Goal: Task Accomplishment & Management: Manage account settings

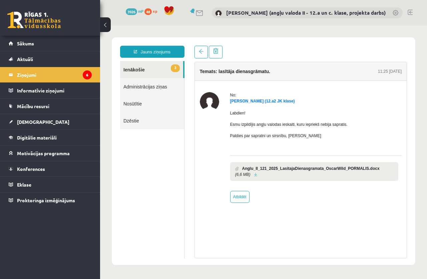
click at [167, 159] on ul "3 Ienākošie Administrācijas ziņas Nosūtītie Dzēstie" at bounding box center [152, 160] width 64 height 198
click at [29, 123] on span "[DEMOGRAPHIC_DATA]" at bounding box center [43, 122] width 52 height 6
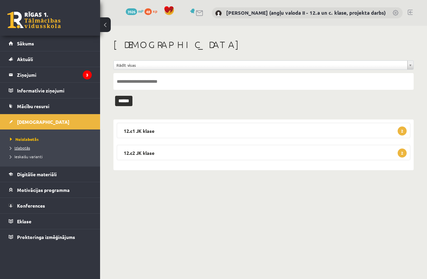
click at [27, 147] on span "Izlabotās" at bounding box center [20, 147] width 20 height 5
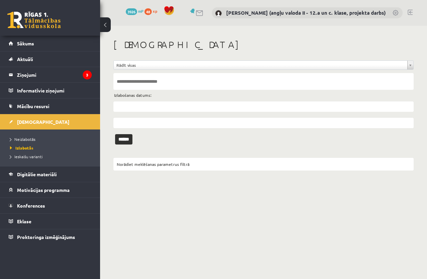
click at [142, 79] on input "text" at bounding box center [264, 81] width 301 height 17
type input "**********"
click at [115, 134] on input "******" at bounding box center [123, 139] width 17 height 10
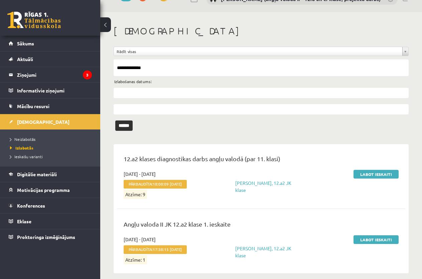
scroll to position [21, 0]
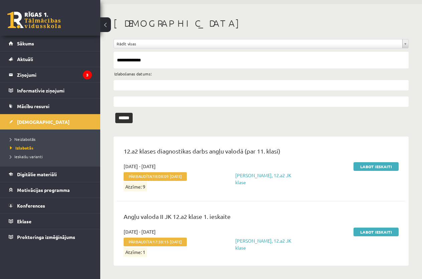
drag, startPoint x: 159, startPoint y: 59, endPoint x: 106, endPoint y: 60, distance: 53.1
click at [106, 60] on div "**********" at bounding box center [261, 141] width 322 height 275
click at [28, 148] on span "Izlabotās" at bounding box center [21, 147] width 23 height 5
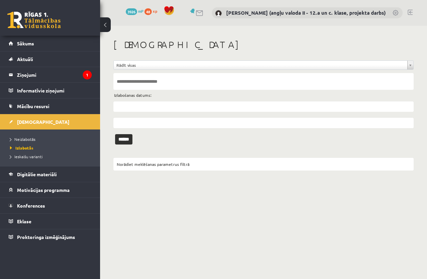
click at [128, 81] on input "text" at bounding box center [264, 81] width 301 height 17
type input "**********"
click at [115, 134] on input "******" at bounding box center [123, 139] width 17 height 10
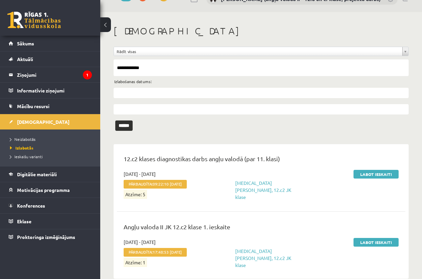
scroll to position [21, 0]
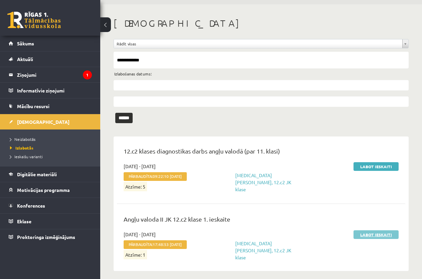
click at [377, 231] on link "Labot ieskaiti" at bounding box center [375, 234] width 45 height 9
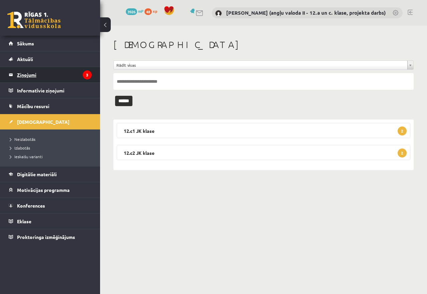
click at [26, 73] on legend "Ziņojumi 3" at bounding box center [54, 74] width 75 height 15
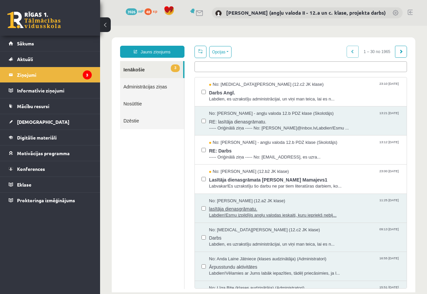
click at [248, 211] on span "lasītāja dienasgrāmatu." at bounding box center [304, 208] width 191 height 8
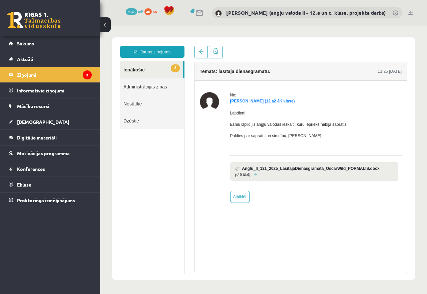
click at [254, 173] on link at bounding box center [256, 175] width 4 height 4
click at [254, 174] on link at bounding box center [256, 175] width 4 height 4
click at [239, 195] on link "Atbildēt" at bounding box center [239, 197] width 19 height 12
type input "**********"
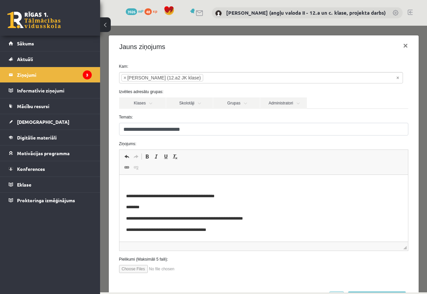
click at [136, 176] on html "**********" at bounding box center [263, 207] width 289 height 65
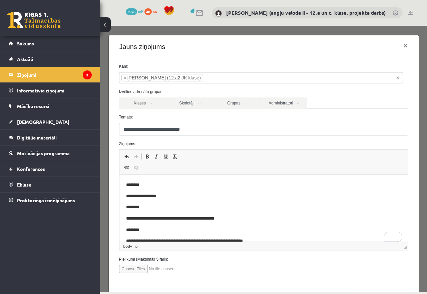
click at [184, 191] on body "**********" at bounding box center [264, 219] width 276 height 74
click at [153, 207] on p "********" at bounding box center [258, 207] width 264 height 7
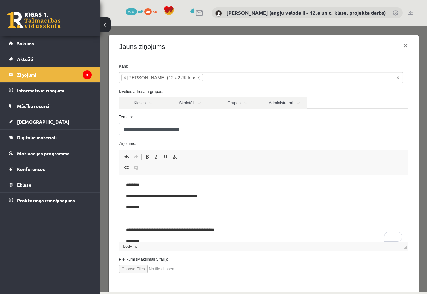
click at [219, 196] on p "**********" at bounding box center [258, 196] width 264 height 7
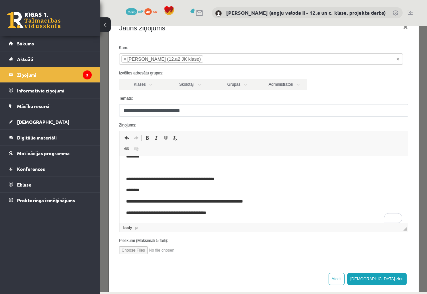
scroll to position [29, 0]
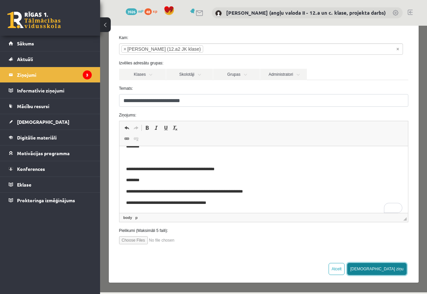
click at [391, 268] on button "[DEMOGRAPHIC_DATA] ziņu" at bounding box center [377, 269] width 59 height 12
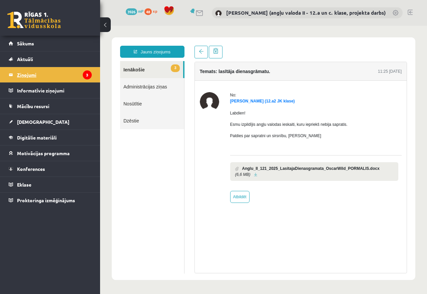
scroll to position [0, 0]
click at [26, 75] on legend "Ziņojumi 3" at bounding box center [54, 74] width 75 height 15
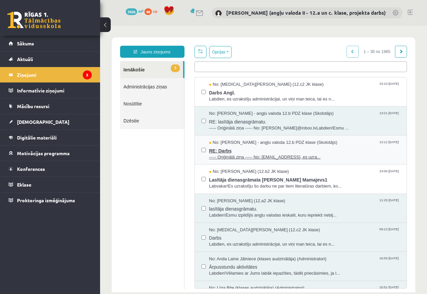
click at [219, 148] on span "RE: Darbs" at bounding box center [304, 150] width 191 height 8
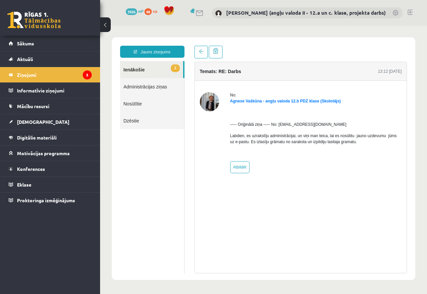
drag, startPoint x: 219, startPoint y: 142, endPoint x: 213, endPoint y: 160, distance: 19.0
click at [213, 160] on div at bounding box center [209, 130] width 19 height 76
click at [26, 75] on legend "Ziņojumi 3" at bounding box center [54, 74] width 75 height 15
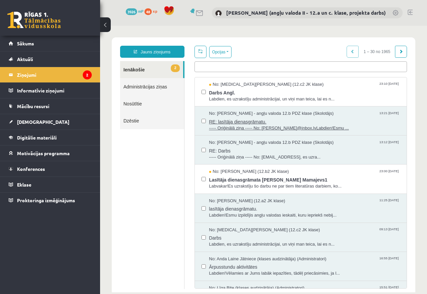
drag, startPoint x: 127, startPoint y: 100, endPoint x: 231, endPoint y: 120, distance: 105.3
click at [231, 120] on span "RE: lasītāja dienasgrāmatu." at bounding box center [304, 121] width 191 height 8
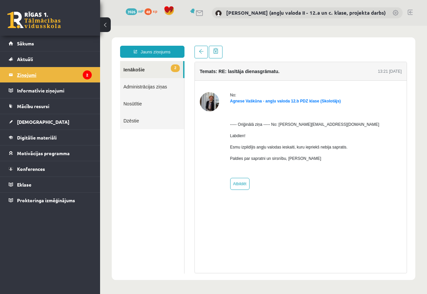
click at [31, 74] on legend "Ziņojumi 2" at bounding box center [54, 74] width 75 height 15
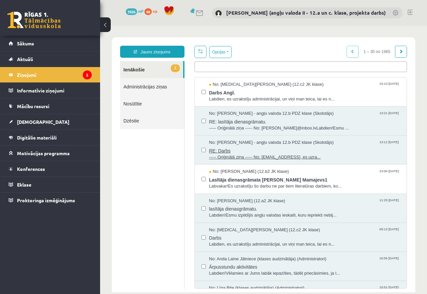
click at [244, 154] on span "----- Oriģinālā ziņa ----- No: [EMAIL_ADDRESS], es uzra..." at bounding box center [304, 157] width 191 height 6
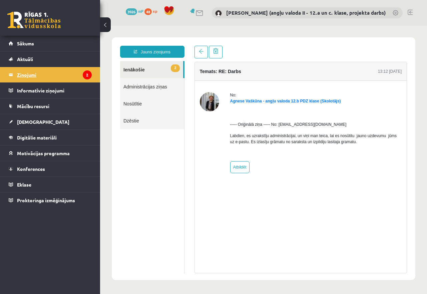
drag, startPoint x: 144, startPoint y: 128, endPoint x: 27, endPoint y: 73, distance: 128.8
click at [27, 73] on legend "Ziņojumi 2" at bounding box center [54, 74] width 75 height 15
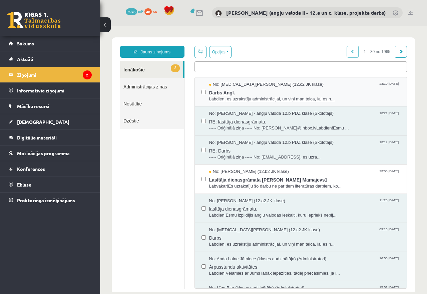
click at [239, 94] on span "Darbs Angl." at bounding box center [304, 92] width 191 height 8
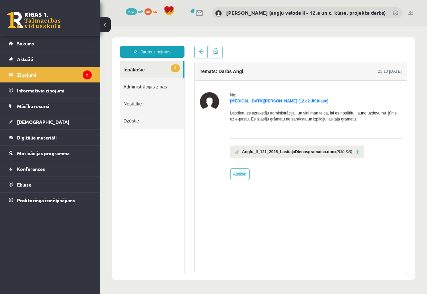
drag, startPoint x: 242, startPoint y: 92, endPoint x: 203, endPoint y: 144, distance: 64.7
click at [203, 144] on div at bounding box center [209, 133] width 19 height 83
click at [356, 152] on link at bounding box center [358, 152] width 4 height 4
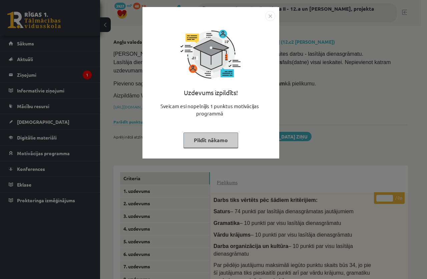
click at [205, 140] on button "Pildīt nākamo" at bounding box center [211, 140] width 55 height 15
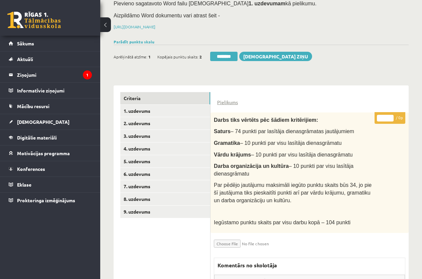
scroll to position [76, 0]
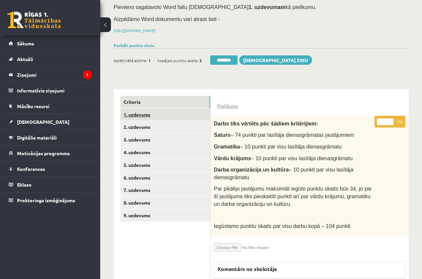
click at [149, 114] on link "1. uzdevums" at bounding box center [165, 115] width 90 height 12
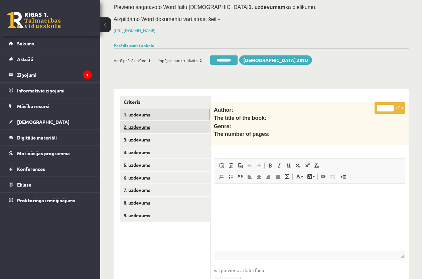
scroll to position [0, 0]
click at [177, 124] on link "2. uzdevums" at bounding box center [165, 127] width 90 height 12
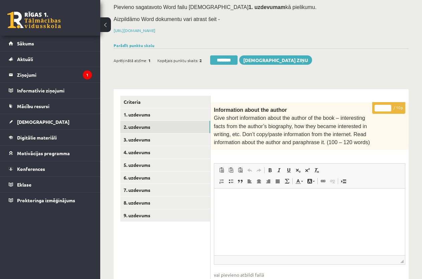
click at [379, 106] on input "*" at bounding box center [382, 108] width 17 height 7
type input "**"
click at [154, 136] on link "3. uzdevums" at bounding box center [165, 140] width 90 height 12
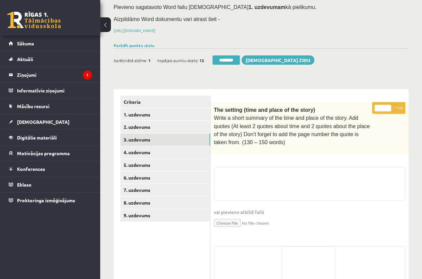
click at [382, 106] on input "*" at bounding box center [382, 108] width 17 height 7
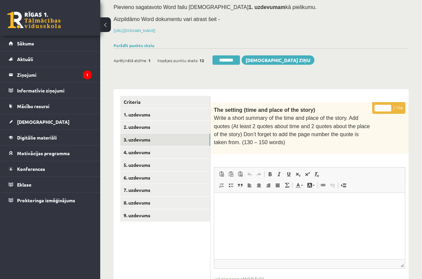
click at [378, 107] on input "*" at bounding box center [382, 108] width 17 height 7
type input "**"
click at [138, 149] on link "4. uzdevums" at bounding box center [165, 152] width 90 height 12
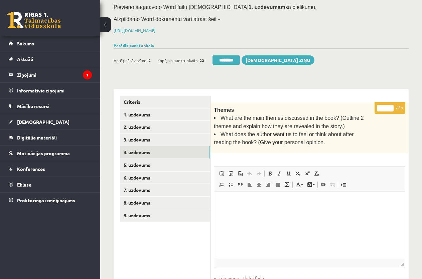
click at [380, 105] on input "*" at bounding box center [385, 108] width 17 height 7
drag, startPoint x: 380, startPoint y: 105, endPoint x: 386, endPoint y: 105, distance: 6.3
click at [386, 105] on input "*" at bounding box center [385, 108] width 17 height 7
type input "*"
click at [159, 161] on link "5. uzdevums" at bounding box center [165, 165] width 90 height 12
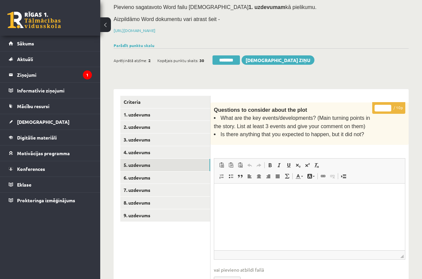
click at [378, 108] on input "*" at bounding box center [382, 108] width 17 height 7
type input "**"
click at [183, 175] on link "6. uzdevums" at bounding box center [165, 178] width 90 height 12
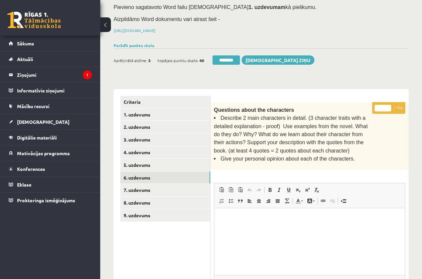
click at [379, 107] on input "*" at bounding box center [382, 108] width 17 height 7
type input "**"
click at [179, 187] on link "7. uzdevums" at bounding box center [165, 190] width 90 height 12
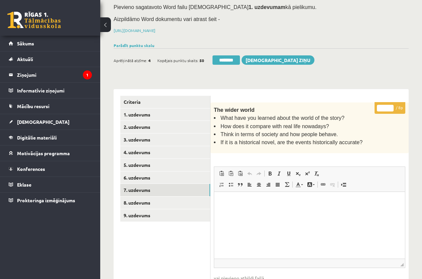
click at [382, 107] on input "*" at bounding box center [385, 108] width 17 height 7
click at [389, 109] on input "*" at bounding box center [385, 108] width 17 height 7
type input "*"
click at [390, 105] on input "*" at bounding box center [385, 108] width 17 height 7
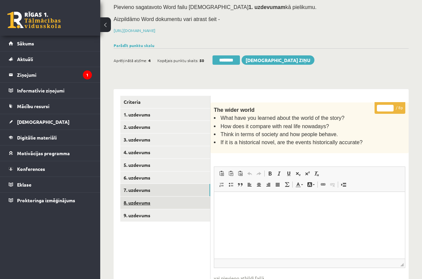
click at [163, 200] on link "8. uzdevums" at bounding box center [165, 203] width 90 height 12
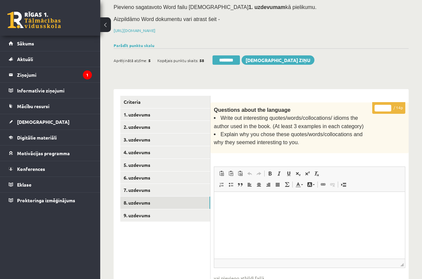
drag, startPoint x: 384, startPoint y: 105, endPoint x: 377, endPoint y: 104, distance: 6.6
click at [377, 105] on input "*" at bounding box center [382, 108] width 17 height 7
type input "**"
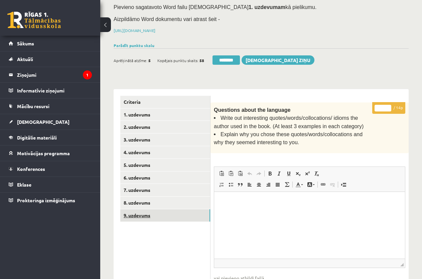
click at [156, 214] on link "9. uzdevums" at bounding box center [165, 215] width 90 height 12
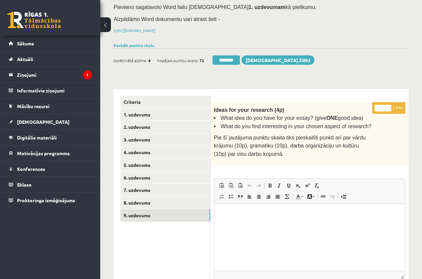
drag, startPoint x: 384, startPoint y: 106, endPoint x: 365, endPoint y: 106, distance: 19.0
click at [366, 106] on div "* / 34p Ideas for your research (4p) What idea do you have for your essay? (giv…" at bounding box center [309, 282] width 198 height 359
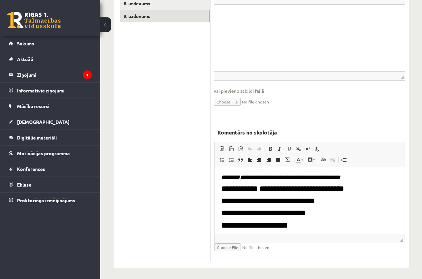
scroll to position [73, 0]
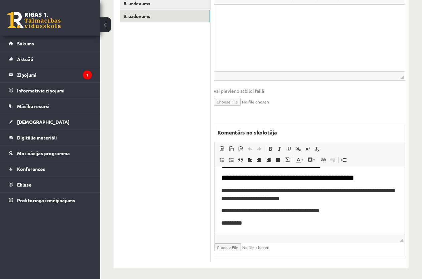
type input "**"
click at [247, 226] on p "*********" at bounding box center [309, 224] width 177 height 8
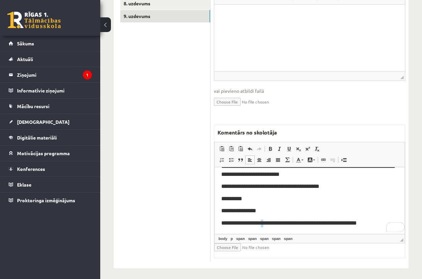
scroll to position [97, 0]
drag, startPoint x: 251, startPoint y: 229, endPoint x: 186, endPoint y: 228, distance: 64.8
click at [214, 228] on html "**********" at bounding box center [309, 152] width 190 height 163
click at [363, 220] on p "**********" at bounding box center [309, 224] width 177 height 8
click at [366, 221] on p "**********" at bounding box center [309, 224] width 177 height 8
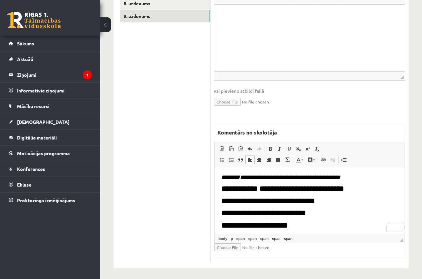
scroll to position [109, 0]
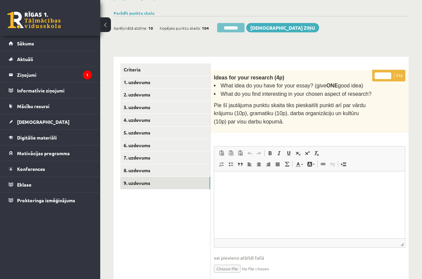
click at [232, 25] on input "********" at bounding box center [230, 27] width 27 height 9
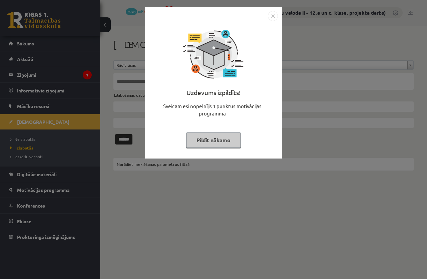
click at [208, 143] on button "Pildīt nākamo" at bounding box center [213, 140] width 55 height 15
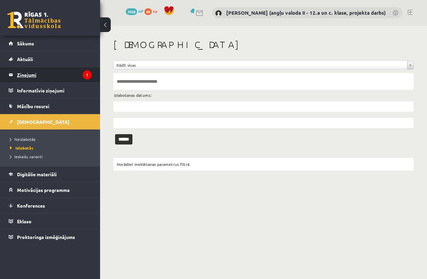
click at [24, 76] on legend "Ziņojumi 1" at bounding box center [54, 74] width 75 height 15
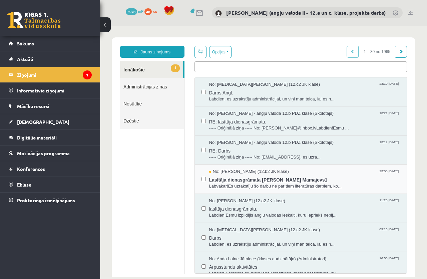
click at [285, 181] on span "Lasītāja dienasgrāmata Daniels Mamajevs1" at bounding box center [304, 179] width 191 height 8
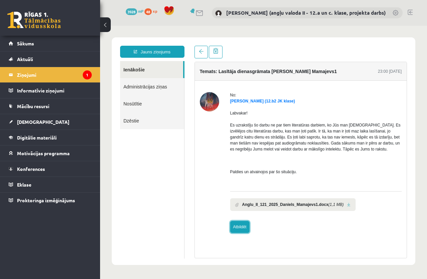
click at [239, 226] on link "Atbildēt" at bounding box center [239, 227] width 19 height 12
type input "**********"
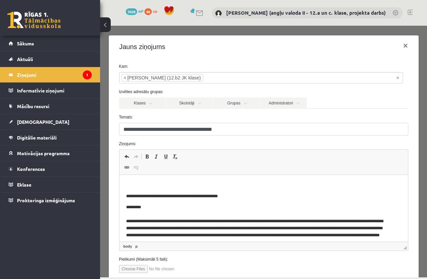
click at [141, 188] on p "Editor, wiswyg-editor-47024952083340-1758137293-451" at bounding box center [264, 185] width 276 height 7
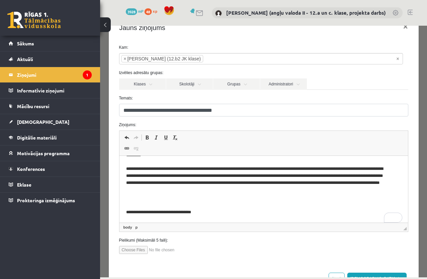
scroll to position [33, 0]
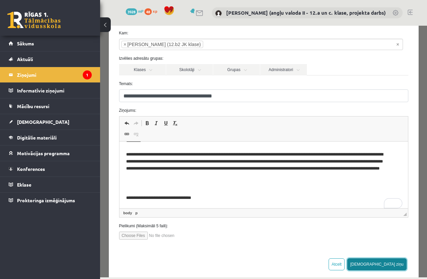
click at [392, 264] on button "[DEMOGRAPHIC_DATA] ziņu" at bounding box center [377, 264] width 59 height 12
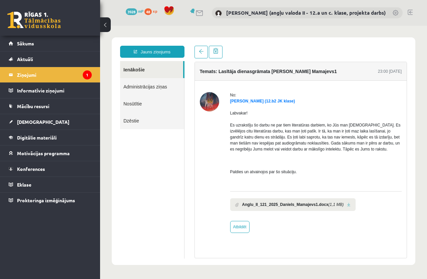
scroll to position [0, 0]
click at [27, 74] on legend "Ziņojumi 1" at bounding box center [54, 74] width 75 height 15
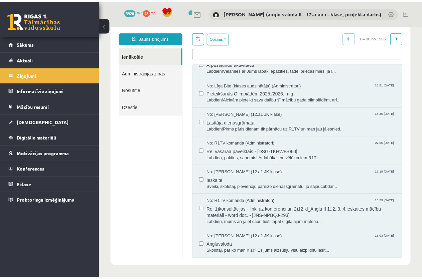
scroll to position [200, 0]
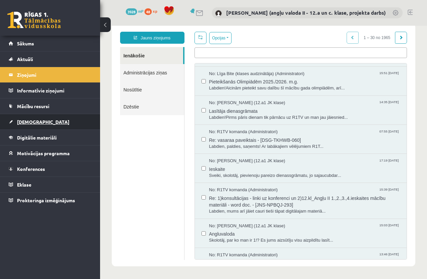
click at [32, 123] on span "[DEMOGRAPHIC_DATA]" at bounding box center [43, 122] width 52 height 6
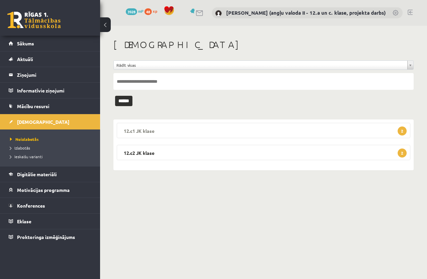
click at [148, 130] on legend "12.c1 JK klase 2" at bounding box center [264, 130] width 294 height 15
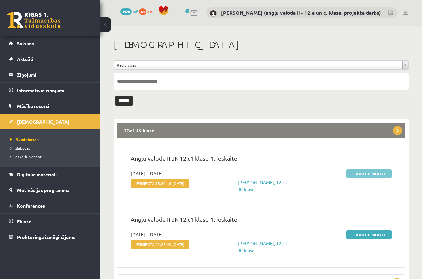
click at [366, 172] on link "Labot ieskaiti" at bounding box center [368, 173] width 45 height 9
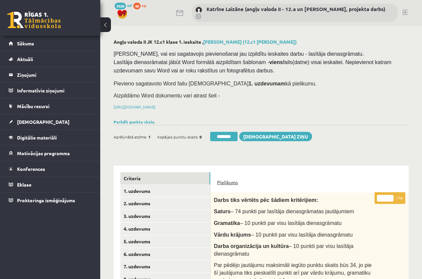
click at [229, 180] on link "Pielikums" at bounding box center [227, 182] width 21 height 7
click at [139, 191] on link "1. uzdevums" at bounding box center [165, 191] width 90 height 12
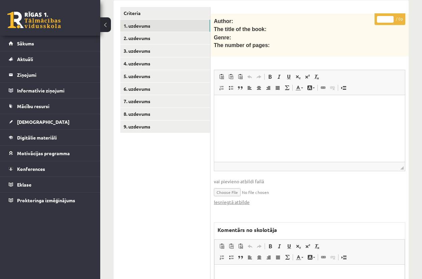
scroll to position [167, 0]
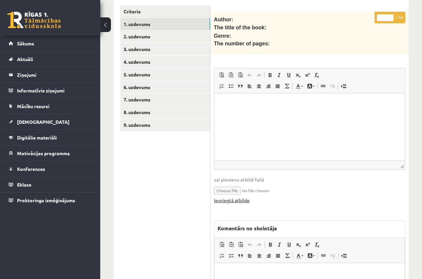
click at [234, 197] on link "Iesniegtā atbilde" at bounding box center [232, 200] width 36 height 7
click at [144, 85] on link "6. uzdevums" at bounding box center [165, 87] width 90 height 12
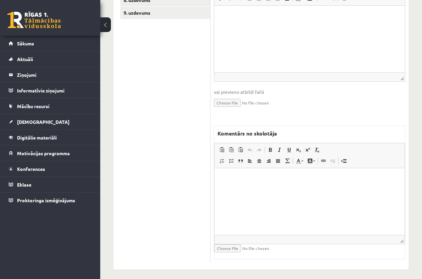
scroll to position [280, 0]
click at [303, 188] on html at bounding box center [309, 177] width 190 height 20
click at [336, 188] on html "**********" at bounding box center [309, 177] width 190 height 20
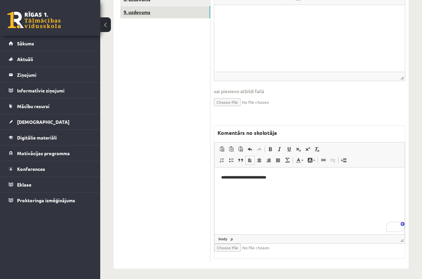
click at [142, 11] on link "9. uzdevums" at bounding box center [165, 12] width 90 height 12
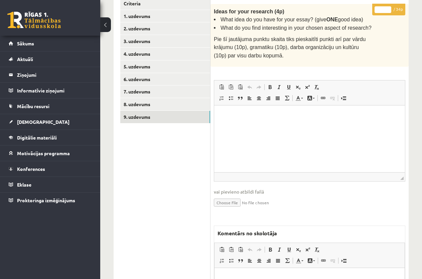
scroll to position [75, 0]
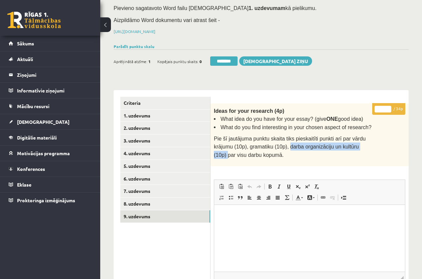
drag, startPoint x: 284, startPoint y: 144, endPoint x: 361, endPoint y: 147, distance: 76.9
click at [361, 147] on span "Pie šī jautājuma punktu skaita tiks pieskaitīti punkti arī par vārdu krājumu (1…" at bounding box center [290, 147] width 152 height 22
copy span "darba organizāciju un kultūru (10p)"
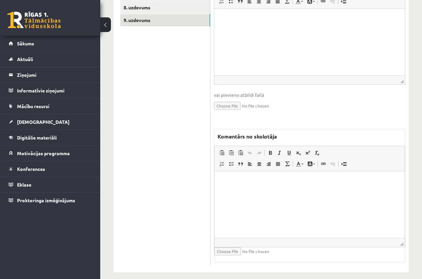
scroll to position [276, 0]
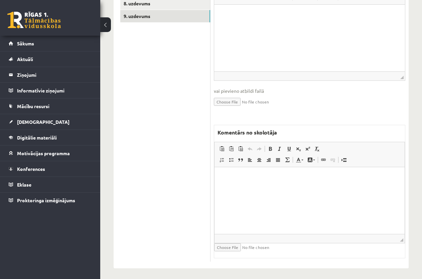
click at [243, 188] on html at bounding box center [309, 177] width 190 height 20
drag, startPoint x: 243, startPoint y: 187, endPoint x: 232, endPoint y: 186, distance: 11.1
click at [232, 186] on html at bounding box center [309, 177] width 190 height 20
paste body "To enrich screen reader interactions, please activate Accessibility in Grammarl…"
click at [307, 175] on p "**********" at bounding box center [309, 177] width 177 height 7
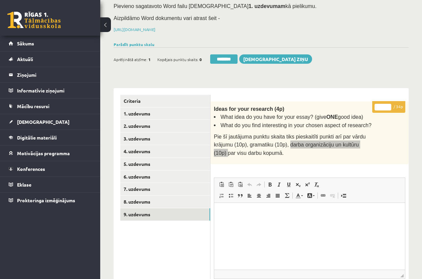
scroll to position [75, 0]
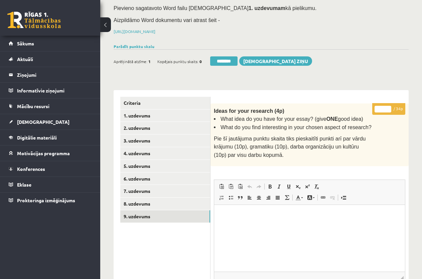
drag, startPoint x: 383, startPoint y: 107, endPoint x: 377, endPoint y: 109, distance: 5.8
click at [377, 109] on input "*" at bounding box center [382, 109] width 17 height 7
type input "**"
click at [150, 199] on link "8. uzdevums" at bounding box center [165, 204] width 90 height 12
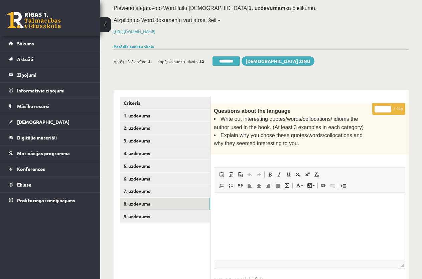
scroll to position [0, 0]
drag, startPoint x: 383, startPoint y: 108, endPoint x: 378, endPoint y: 108, distance: 5.7
click at [378, 108] on input "*" at bounding box center [382, 109] width 17 height 7
type input "**"
click at [168, 189] on link "7. uzdevums" at bounding box center [165, 191] width 90 height 12
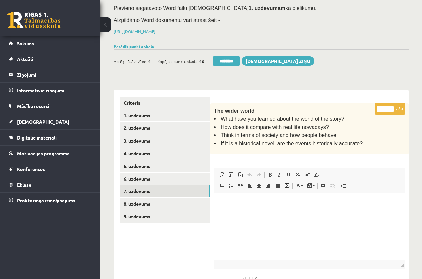
drag, startPoint x: 384, startPoint y: 106, endPoint x: 372, endPoint y: 106, distance: 12.4
click at [372, 106] on div "* / 8p The wider world What have you learned about the world of the story? How …" at bounding box center [309, 277] width 198 height 347
type input "*"
click at [183, 176] on link "6. uzdevums" at bounding box center [165, 179] width 90 height 12
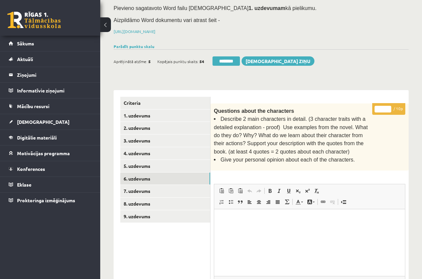
click at [376, 109] on input "*" at bounding box center [382, 109] width 17 height 7
type input "**"
click at [162, 163] on link "5. uzdevums" at bounding box center [165, 166] width 90 height 12
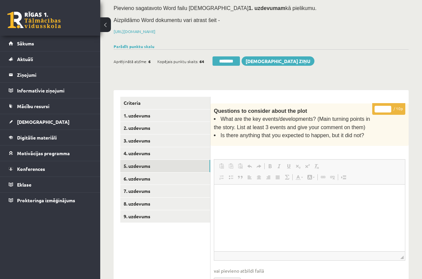
click at [380, 107] on input "*" at bounding box center [382, 109] width 17 height 7
type input "**"
click at [153, 150] on link "4. uzdevums" at bounding box center [165, 153] width 90 height 12
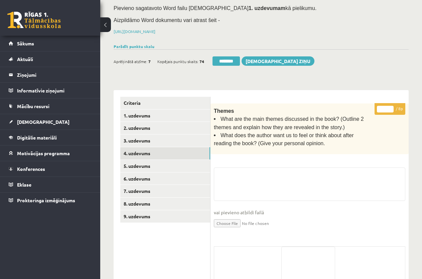
click at [381, 107] on input "*" at bounding box center [385, 109] width 17 height 7
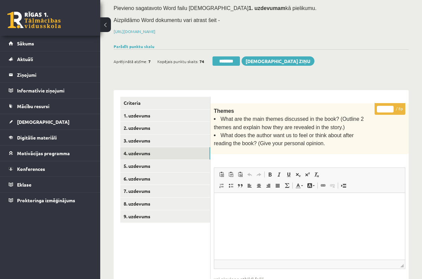
type input "*"
click at [390, 107] on input "*" at bounding box center [385, 109] width 17 height 7
click at [141, 151] on link "4. uzdevums" at bounding box center [165, 153] width 90 height 12
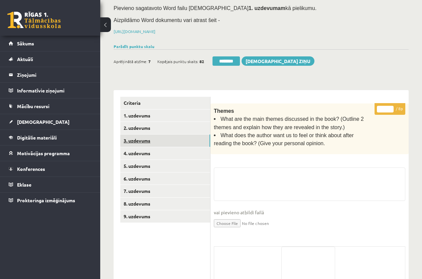
click at [142, 138] on link "3. uzdevums" at bounding box center [165, 141] width 90 height 12
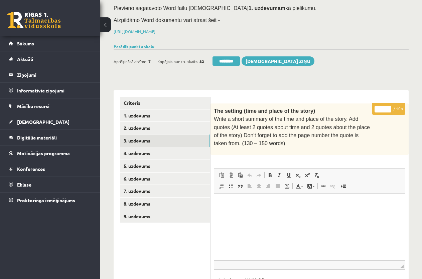
click at [378, 107] on input "*" at bounding box center [382, 109] width 17 height 7
type input "**"
click at [185, 127] on link "2. uzdevums" at bounding box center [165, 128] width 90 height 12
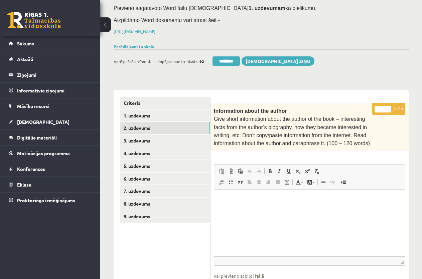
click at [379, 107] on input "*" at bounding box center [382, 109] width 17 height 7
type input "**"
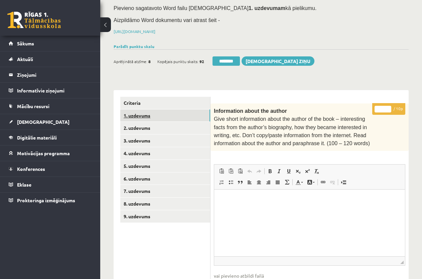
click at [175, 117] on link "1. uzdevums" at bounding box center [165, 116] width 90 height 12
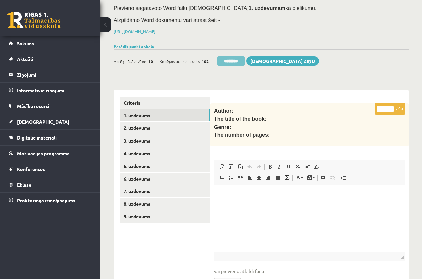
click at [228, 58] on input "********" at bounding box center [230, 60] width 27 height 9
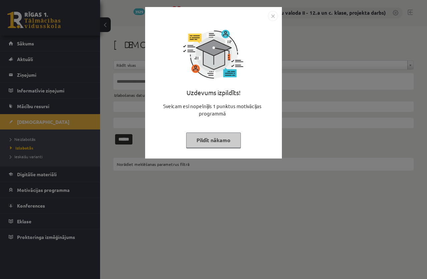
click at [199, 140] on button "Pildīt nākamo" at bounding box center [213, 140] width 55 height 15
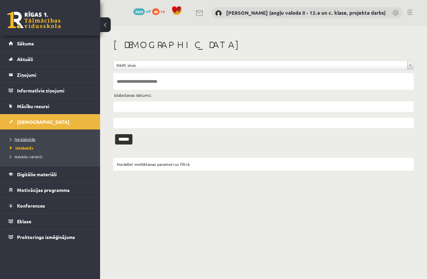
click at [27, 137] on link "Neizlabotās" at bounding box center [51, 139] width 83 height 6
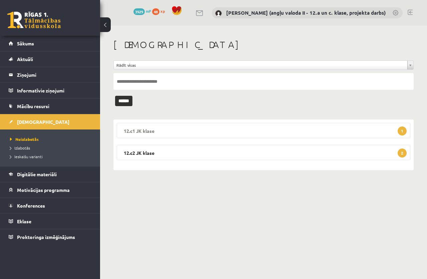
click at [189, 129] on legend "12.c1 JK klase 1" at bounding box center [264, 130] width 294 height 15
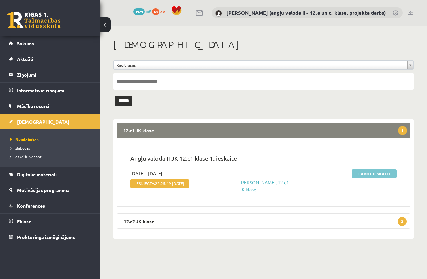
click at [372, 172] on link "Labot ieskaiti" at bounding box center [374, 173] width 45 height 9
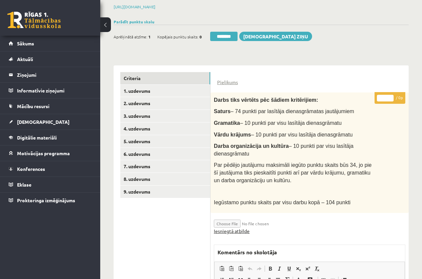
click at [235, 229] on link "Iesniegtā atbilde" at bounding box center [232, 231] width 36 height 7
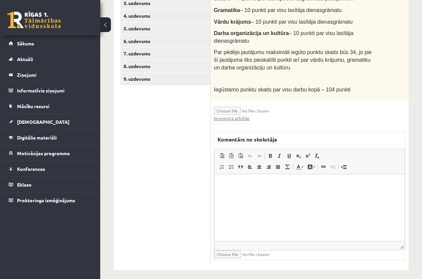
scroll to position [217, 0]
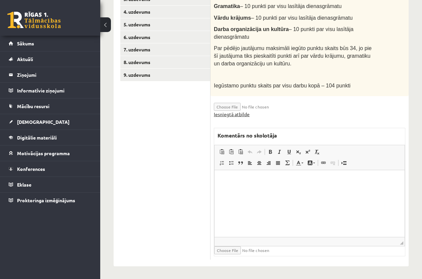
click at [234, 113] on link "Iesniegtā atbilde" at bounding box center [232, 114] width 36 height 7
click at [155, 21] on link "5. uzdevums" at bounding box center [165, 24] width 90 height 12
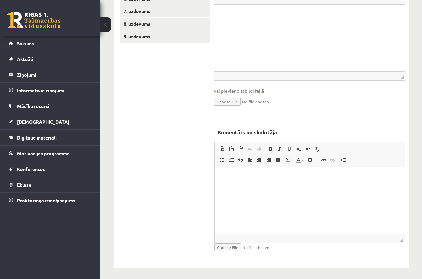
scroll to position [256, 0]
click at [246, 175] on p "Editor, wiswyg-editor-47024855798420-1758138368-116" at bounding box center [309, 176] width 177 height 7
click at [136, 32] on link "9. uzdevums" at bounding box center [165, 36] width 90 height 12
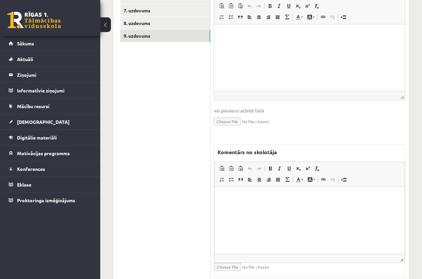
scroll to position [0, 0]
click at [233, 199] on p "Editor, wiswyg-editor-47024941360580-1758138477-524" at bounding box center [309, 197] width 177 height 7
click at [253, 201] on span "Paste" at bounding box center [251, 201] width 21 height 10
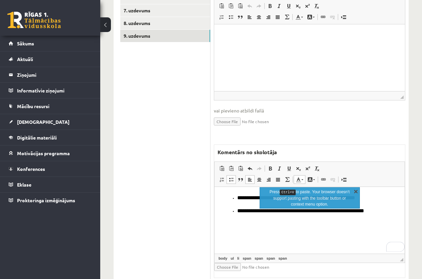
click at [356, 191] on link "X" at bounding box center [355, 191] width 7 height 7
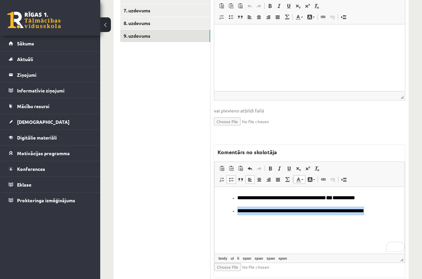
drag, startPoint x: 238, startPoint y: 227, endPoint x: 225, endPoint y: 220, distance: 15.0
click at [225, 215] on ul "**********" at bounding box center [309, 211] width 177 height 9
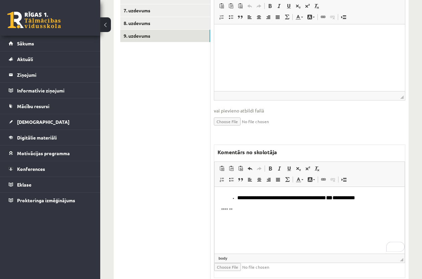
click at [269, 202] on li "**********" at bounding box center [310, 198] width 147 height 9
drag, startPoint x: 321, startPoint y: 206, endPoint x: 251, endPoint y: 204, distance: 69.8
click at [251, 204] on span "**********" at bounding box center [310, 202] width 146 height 14
click at [266, 202] on li "**********" at bounding box center [310, 198] width 147 height 9
click at [375, 208] on li "**********" at bounding box center [310, 202] width 147 height 17
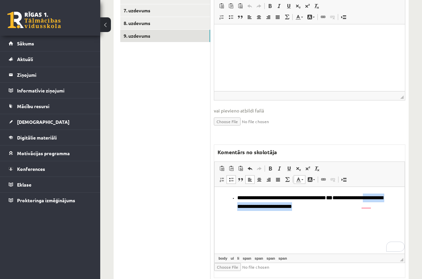
drag, startPoint x: 258, startPoint y: 206, endPoint x: 260, endPoint y: 213, distance: 7.3
click at [260, 211] on li "**********" at bounding box center [310, 202] width 147 height 17
drag, startPoint x: 370, startPoint y: 206, endPoint x: 222, endPoint y: 188, distance: 148.7
click at [222, 188] on html "**********" at bounding box center [309, 202] width 190 height 31
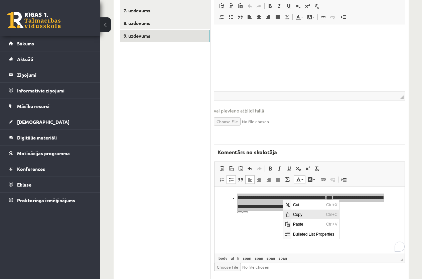
click at [301, 214] on span "Copy" at bounding box center [307, 215] width 33 height 10
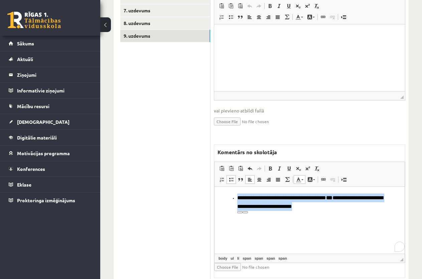
click at [369, 218] on html "**********" at bounding box center [309, 202] width 190 height 31
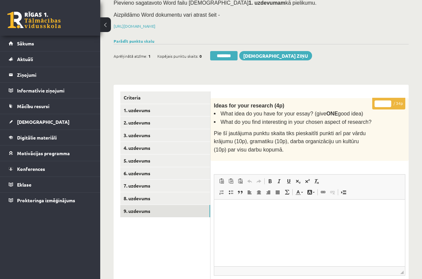
scroll to position [56, 0]
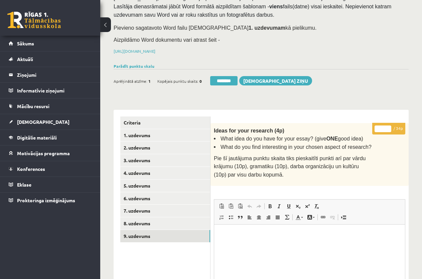
drag, startPoint x: 383, startPoint y: 128, endPoint x: 365, endPoint y: 129, distance: 17.7
type input "**"
click at [165, 220] on link "8. uzdevums" at bounding box center [165, 223] width 90 height 12
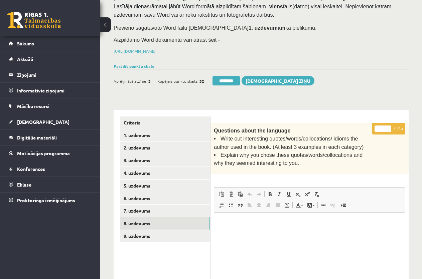
scroll to position [0, 0]
drag, startPoint x: 383, startPoint y: 127, endPoint x: 362, endPoint y: 129, distance: 21.1
type input "**"
click at [162, 208] on link "7. uzdevums" at bounding box center [165, 211] width 90 height 12
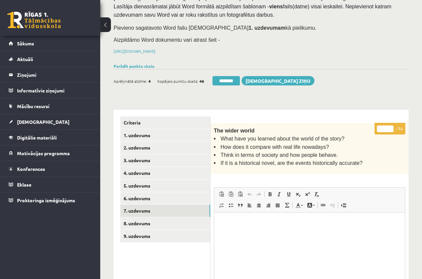
type input "*"
click at [390, 126] on input "*" at bounding box center [385, 129] width 17 height 7
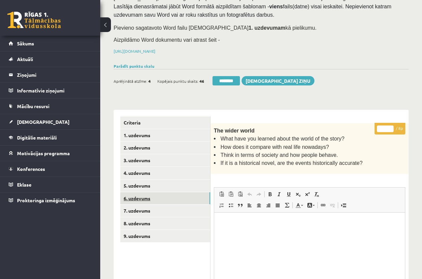
click at [166, 197] on link "6. uzdevums" at bounding box center [165, 198] width 90 height 12
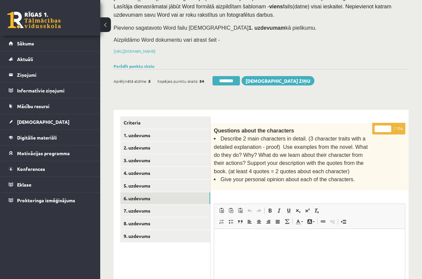
click at [376, 126] on input "*" at bounding box center [382, 129] width 17 height 7
type input "**"
click at [190, 183] on link "5. uzdevums" at bounding box center [165, 186] width 90 height 12
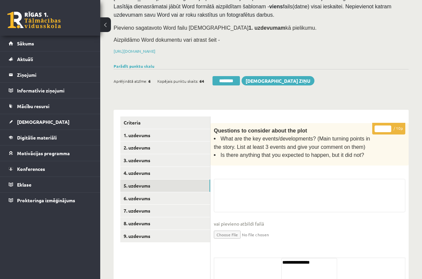
drag, startPoint x: 379, startPoint y: 128, endPoint x: 315, endPoint y: 138, distance: 65.6
click at [379, 128] on input "*" at bounding box center [382, 129] width 17 height 7
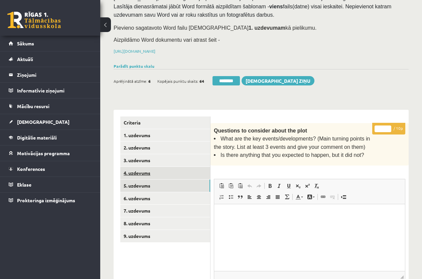
type input "**"
click at [179, 169] on link "4. uzdevums" at bounding box center [165, 173] width 90 height 12
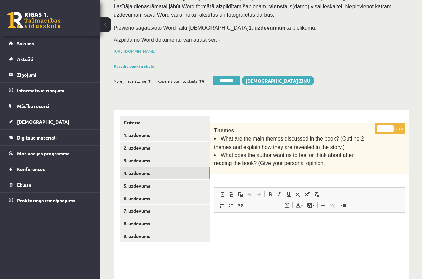
click at [381, 129] on input "*" at bounding box center [385, 129] width 17 height 7
type input "*"
click at [390, 126] on input "*" at bounding box center [385, 129] width 17 height 7
click at [172, 159] on link "3. uzdevums" at bounding box center [165, 160] width 90 height 12
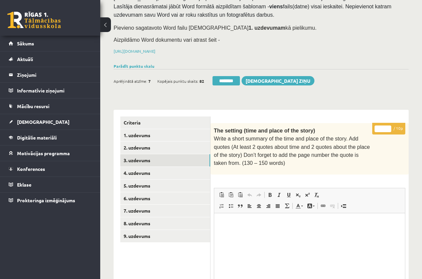
click at [378, 128] on input "*" at bounding box center [382, 129] width 17 height 7
type input "**"
click at [161, 143] on link "2. uzdevums" at bounding box center [165, 148] width 90 height 12
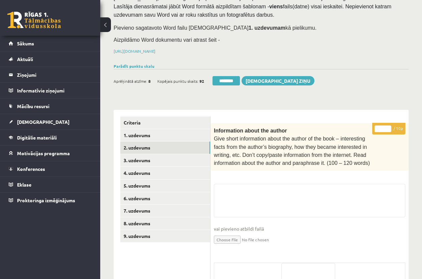
click at [379, 129] on input "*" at bounding box center [382, 129] width 17 height 7
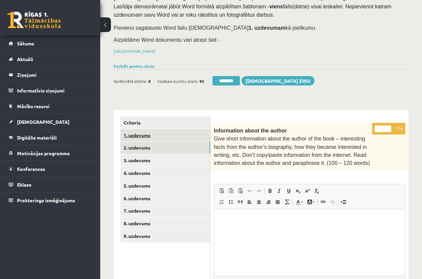
type input "**"
click at [147, 134] on link "1. uzdevums" at bounding box center [165, 135] width 90 height 12
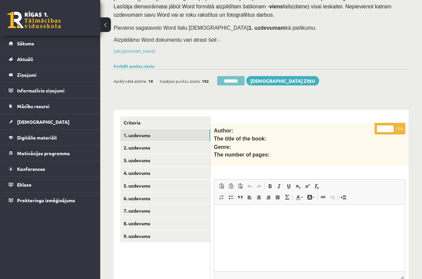
click at [229, 77] on input "********" at bounding box center [230, 80] width 27 height 9
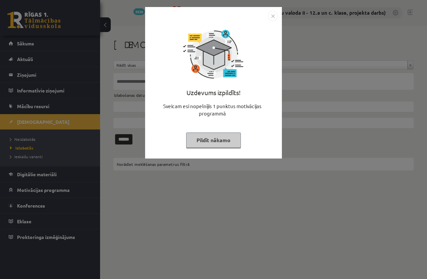
click at [206, 133] on button "Pildīt nākamo" at bounding box center [213, 140] width 55 height 15
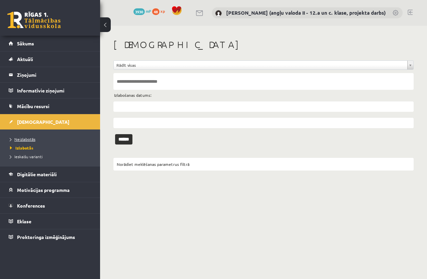
click at [22, 141] on span "Neizlabotās" at bounding box center [22, 139] width 25 height 5
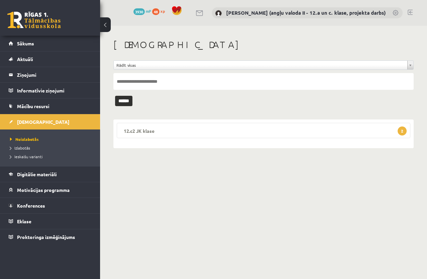
click at [245, 127] on legend "12.c2 JK klase 2" at bounding box center [264, 130] width 294 height 15
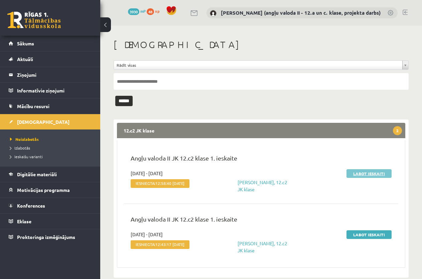
click at [367, 173] on link "Labot ieskaiti" at bounding box center [368, 173] width 45 height 9
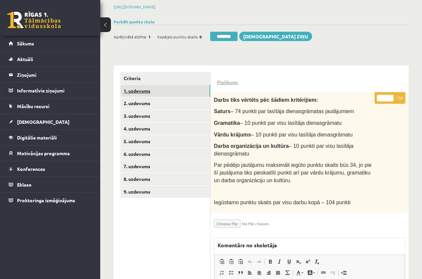
click at [156, 90] on link "1. uzdevums" at bounding box center [165, 91] width 90 height 12
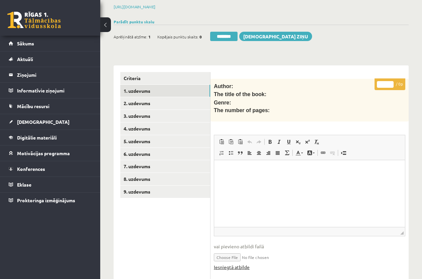
click at [233, 264] on link "Iesniegtā atbilde" at bounding box center [232, 267] width 36 height 7
click at [154, 92] on link "1. uzdevums" at bounding box center [165, 91] width 90 height 12
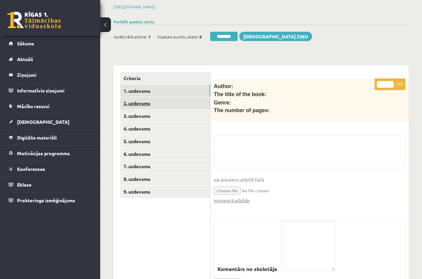
click at [154, 97] on link "2. uzdevums" at bounding box center [165, 103] width 90 height 12
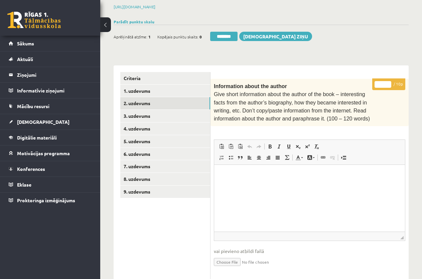
click at [379, 83] on input "*" at bounding box center [382, 84] width 17 height 7
type input "**"
click at [186, 111] on link "3. uzdevums" at bounding box center [165, 116] width 90 height 12
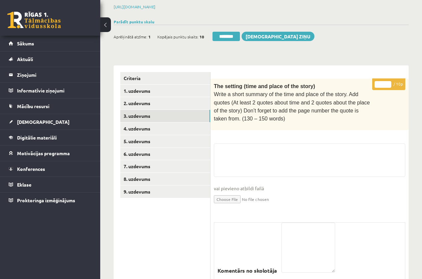
click at [378, 83] on input "*" at bounding box center [382, 84] width 17 height 7
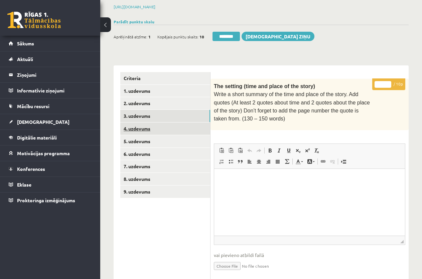
type input "**"
click at [168, 125] on link "4. uzdevums" at bounding box center [165, 129] width 90 height 12
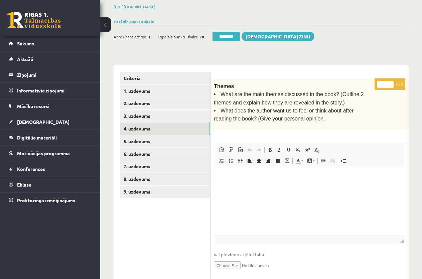
click at [381, 82] on input "*" at bounding box center [385, 84] width 17 height 7
click at [382, 83] on input "*" at bounding box center [385, 84] width 17 height 7
type input "*"
click at [391, 81] on input "*" at bounding box center [385, 84] width 17 height 7
click at [146, 138] on link "5. uzdevums" at bounding box center [165, 141] width 90 height 12
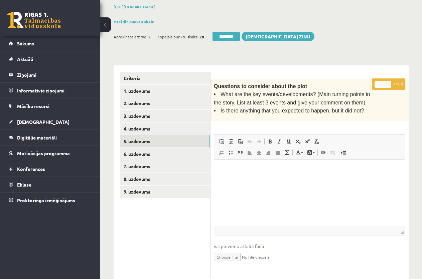
click at [379, 82] on input "*" at bounding box center [382, 84] width 17 height 7
type input "**"
click at [184, 153] on link "6. uzdevums" at bounding box center [165, 154] width 90 height 12
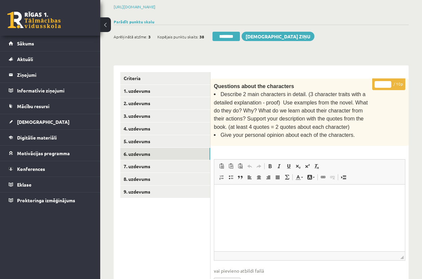
click at [378, 83] on input "*" at bounding box center [382, 84] width 17 height 7
type input "**"
click at [161, 163] on link "7. uzdevums" at bounding box center [165, 166] width 90 height 12
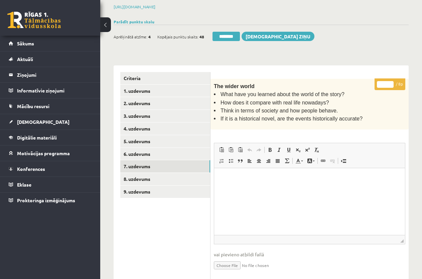
click at [380, 83] on input "*" at bounding box center [385, 84] width 17 height 7
type input "*"
click at [391, 81] on input "*" at bounding box center [385, 84] width 17 height 7
click at [143, 176] on link "8. uzdevums" at bounding box center [165, 179] width 90 height 12
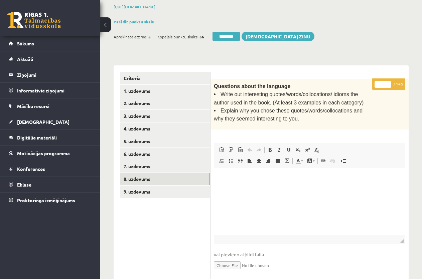
type input "**"
click at [389, 81] on input "**" at bounding box center [382, 84] width 17 height 7
click at [164, 192] on link "9. uzdevums" at bounding box center [165, 192] width 90 height 12
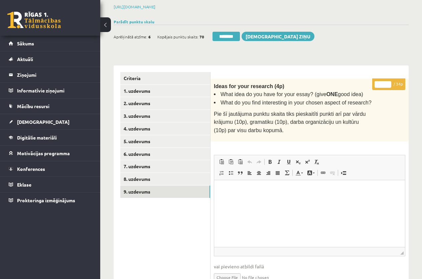
drag, startPoint x: 376, startPoint y: 81, endPoint x: 389, endPoint y: 82, distance: 13.0
click at [389, 82] on input "*" at bounding box center [382, 84] width 17 height 7
type input "**"
click at [144, 190] on link "9. uzdevums" at bounding box center [165, 192] width 90 height 12
click at [236, 32] on input "********" at bounding box center [230, 36] width 27 height 9
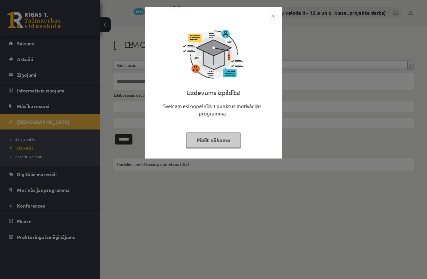
click at [221, 139] on button "Pildīt nākamo" at bounding box center [213, 140] width 55 height 15
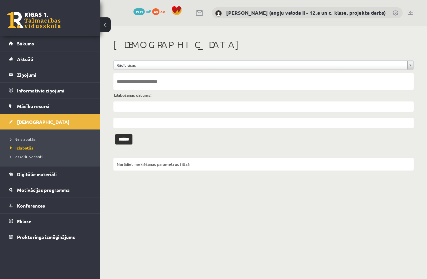
click at [29, 146] on span "Izlabotās" at bounding box center [21, 147] width 23 height 5
click at [28, 141] on link "Neizlabotās" at bounding box center [51, 139] width 83 height 6
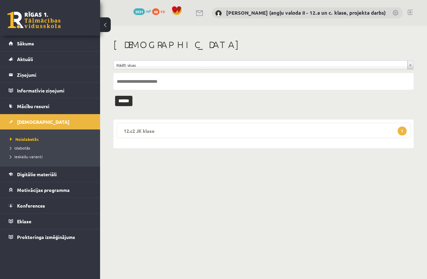
click at [258, 129] on legend "12.c2 JK klase 1" at bounding box center [264, 130] width 294 height 15
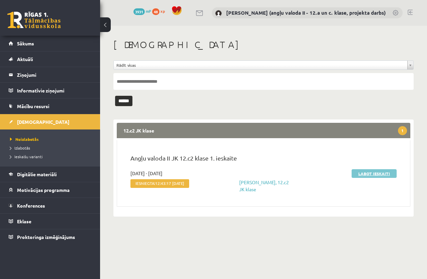
click at [375, 170] on link "Labot ieskaiti" at bounding box center [374, 173] width 45 height 9
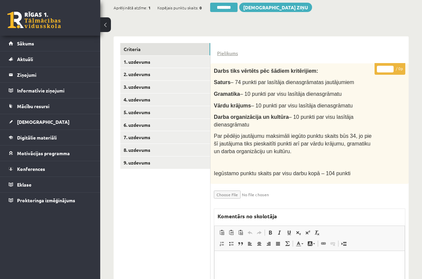
scroll to position [134, 0]
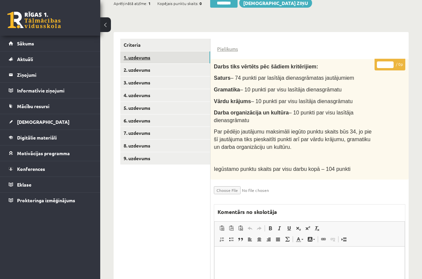
click at [141, 55] on link "1. uzdevums" at bounding box center [165, 57] width 90 height 12
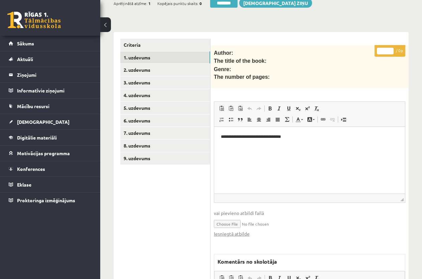
scroll to position [0, 0]
click at [237, 230] on link "Iesniegtā atbilde" at bounding box center [232, 233] width 36 height 7
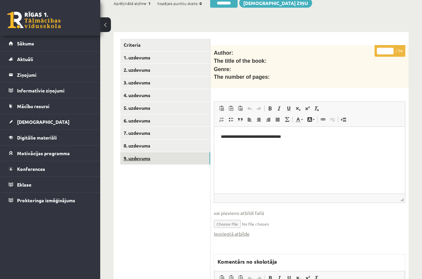
click at [154, 158] on link "9. uzdevums" at bounding box center [165, 158] width 90 height 12
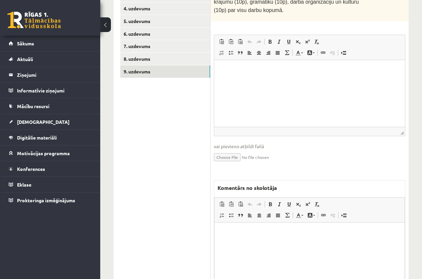
scroll to position [276, 0]
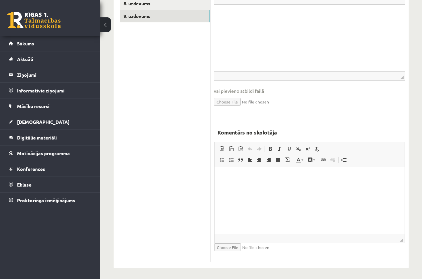
click at [247, 186] on html at bounding box center [309, 177] width 190 height 20
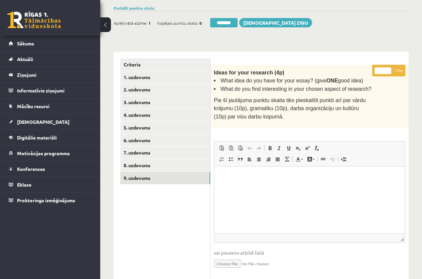
scroll to position [109, 0]
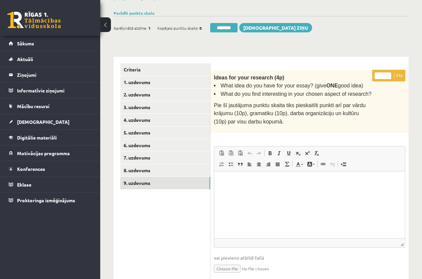
drag, startPoint x: 383, startPoint y: 74, endPoint x: 378, endPoint y: 74, distance: 5.3
click at [378, 74] on input "*" at bounding box center [382, 75] width 17 height 7
type input "**"
click at [160, 168] on link "8. uzdevums" at bounding box center [165, 170] width 90 height 12
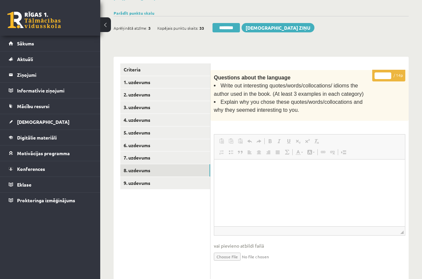
scroll to position [0, 0]
drag, startPoint x: 383, startPoint y: 74, endPoint x: 374, endPoint y: 73, distance: 9.1
click at [374, 73] on p "* / 14p" at bounding box center [388, 76] width 33 height 12
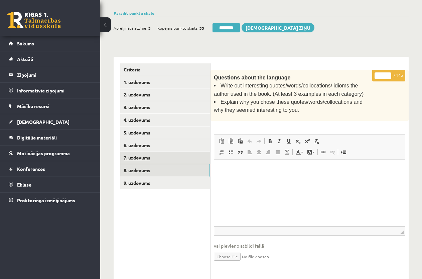
type input "**"
click at [186, 155] on link "7. uzdevums" at bounding box center [165, 158] width 90 height 12
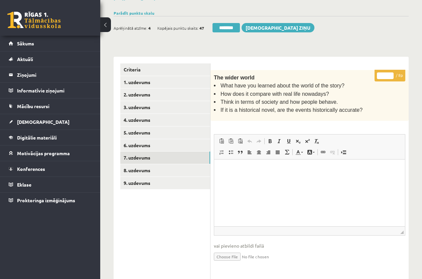
drag, startPoint x: 384, startPoint y: 74, endPoint x: 375, endPoint y: 73, distance: 8.7
click at [375, 73] on p "* / 8p" at bounding box center [389, 76] width 31 height 12
type input "*"
click at [164, 139] on link "6. uzdevums" at bounding box center [165, 145] width 90 height 12
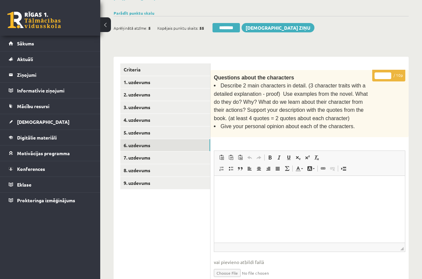
click at [379, 73] on input "*" at bounding box center [382, 75] width 17 height 7
type input "**"
click at [198, 130] on link "5. uzdevums" at bounding box center [165, 133] width 90 height 12
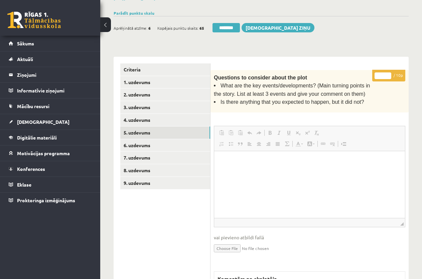
click at [379, 73] on input "*" at bounding box center [382, 75] width 17 height 7
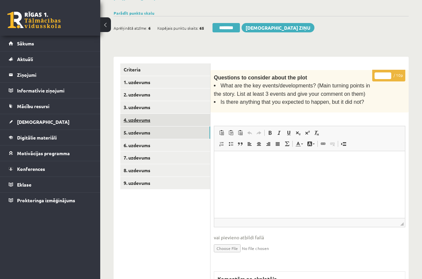
type input "**"
click at [163, 116] on link "4. uzdevums" at bounding box center [165, 120] width 90 height 12
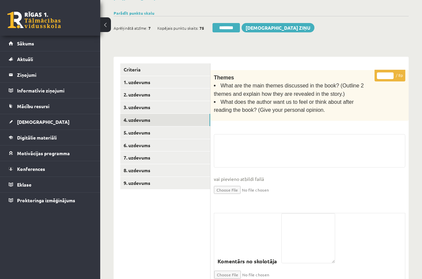
click at [381, 76] on input "*" at bounding box center [385, 75] width 17 height 7
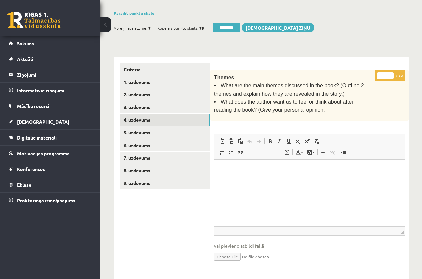
type input "*"
click at [392, 75] on input "*" at bounding box center [385, 75] width 17 height 7
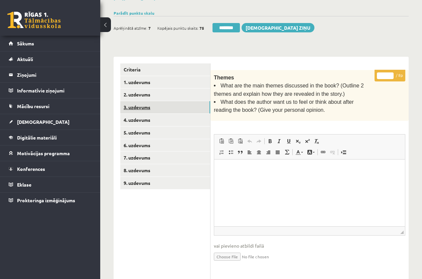
click at [170, 104] on link "3. uzdevums" at bounding box center [165, 107] width 90 height 12
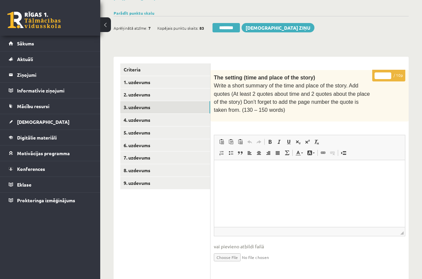
click at [377, 73] on input "*" at bounding box center [382, 75] width 17 height 7
type input "**"
click at [162, 91] on link "2. uzdevums" at bounding box center [165, 94] width 90 height 12
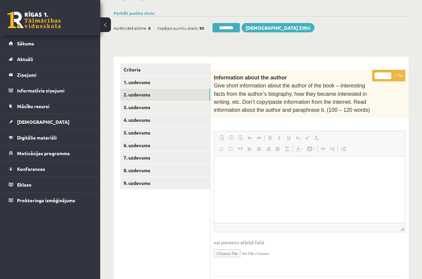
click at [379, 76] on input "*" at bounding box center [382, 75] width 17 height 7
type input "**"
click at [166, 82] on link "1. uzdevums" at bounding box center [165, 82] width 90 height 12
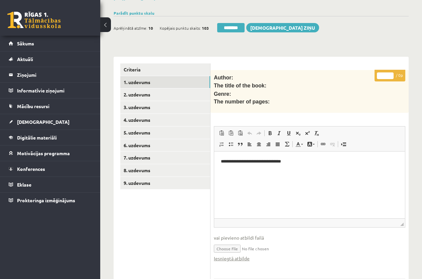
click at [382, 75] on input "*" at bounding box center [385, 75] width 17 height 7
type input "*"
click at [140, 89] on link "2. uzdevums" at bounding box center [165, 94] width 90 height 12
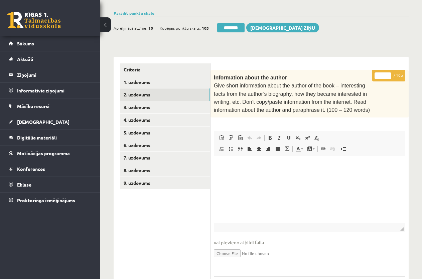
drag, startPoint x: 240, startPoint y: 26, endPoint x: 248, endPoint y: 2, distance: 25.8
click at [240, 26] on input "********" at bounding box center [230, 27] width 27 height 9
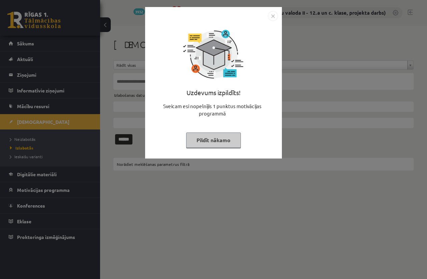
click at [199, 137] on button "Pildīt nākamo" at bounding box center [213, 140] width 55 height 15
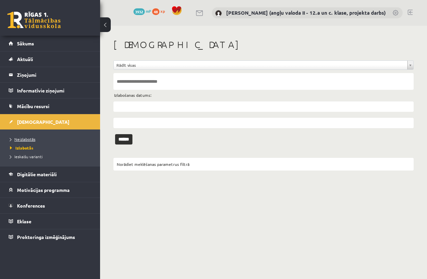
click at [32, 139] on span "Neizlabotās" at bounding box center [22, 139] width 25 height 5
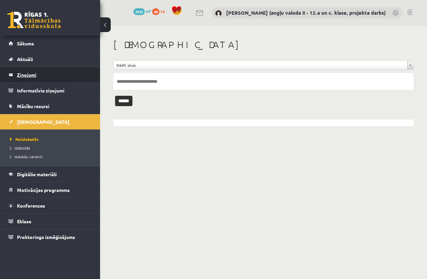
click at [27, 73] on legend "Ziņojumi 0" at bounding box center [54, 74] width 75 height 15
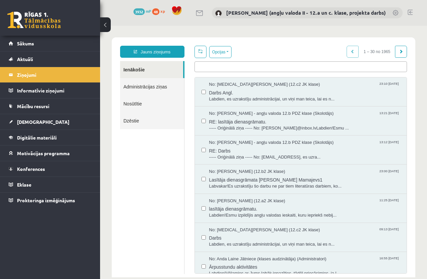
click at [222, 13] on img at bounding box center [218, 13] width 7 height 7
click at [27, 70] on legend "Ziņojumi 0" at bounding box center [54, 74] width 75 height 15
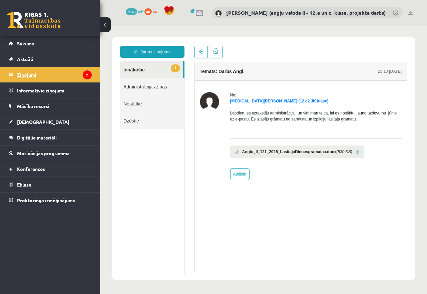
click at [59, 72] on legend "Ziņojumi 2" at bounding box center [54, 74] width 75 height 15
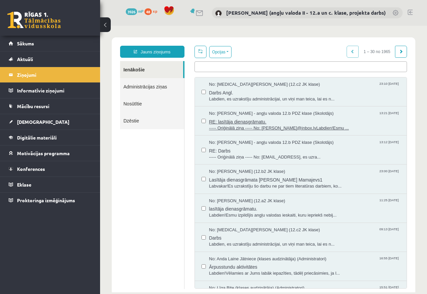
click at [247, 119] on span "RE: lasītāja dienasgrāmatu." at bounding box center [304, 121] width 191 height 8
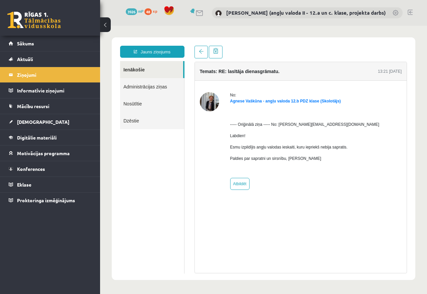
click at [208, 103] on img at bounding box center [209, 101] width 19 height 19
click at [205, 102] on img at bounding box center [209, 101] width 19 height 19
click at [135, 69] on link "Ienākošie" at bounding box center [151, 69] width 63 height 17
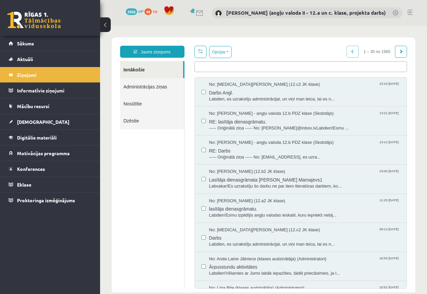
click at [222, 12] on img at bounding box center [218, 13] width 7 height 7
click at [244, 13] on link "[PERSON_NAME] (angļu valoda II - 12.a un c. klase, projekta darbs)" at bounding box center [306, 12] width 160 height 7
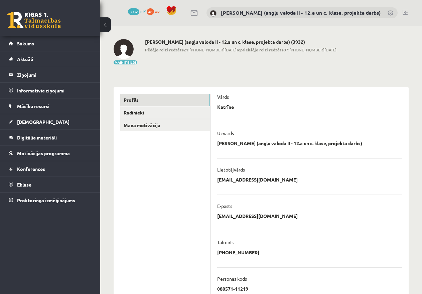
click at [123, 46] on img at bounding box center [124, 49] width 20 height 20
click at [119, 63] on button "Mainīt bildi" at bounding box center [125, 62] width 23 height 4
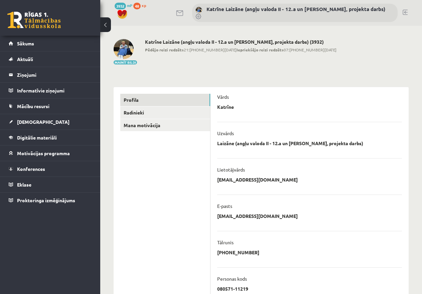
click at [124, 53] on img at bounding box center [124, 49] width 20 height 20
click at [145, 113] on link "Radinieki" at bounding box center [165, 113] width 90 height 12
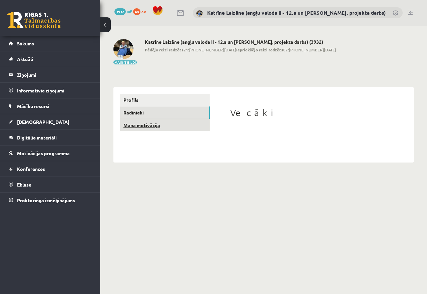
click at [141, 125] on link "Mana motivācija" at bounding box center [165, 125] width 90 height 12
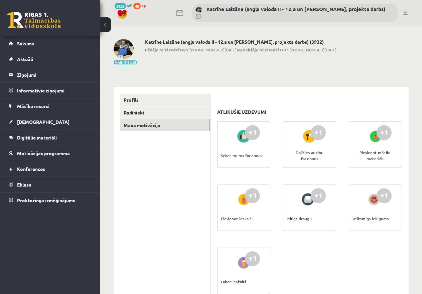
click at [238, 280] on div "Labot ieskaiti" at bounding box center [233, 281] width 25 height 23
click at [33, 71] on legend "Ziņojumi 0" at bounding box center [54, 74] width 75 height 15
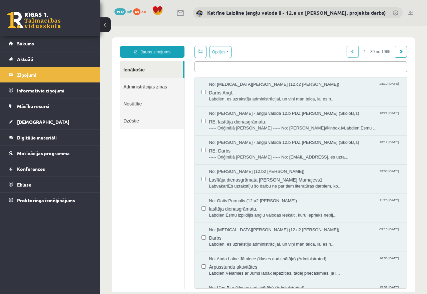
click at [240, 111] on span "No: Agnese Vaškūna - angļu valoda 12.b PDZ klase (Skolotājs)" at bounding box center [284, 114] width 150 height 6
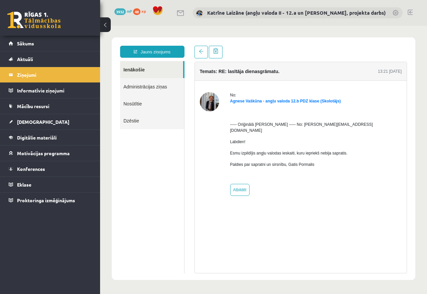
click at [209, 103] on img at bounding box center [209, 101] width 19 height 19
click at [242, 103] on link "Agnese Vaškūna - angļu valoda 12.b PDZ klase (Skolotājs)" at bounding box center [285, 101] width 111 height 5
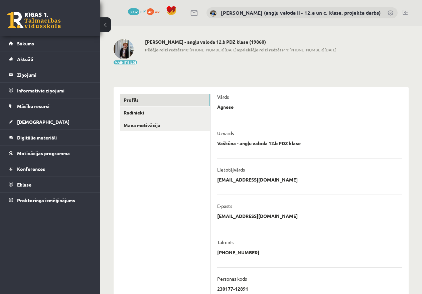
click at [122, 52] on img at bounding box center [124, 49] width 20 height 20
click at [255, 12] on link "Katrīne Laizāne (angļu valoda II - 12.a un [PERSON_NAME], projekta darbs)" at bounding box center [301, 12] width 160 height 7
click at [122, 47] on img at bounding box center [124, 49] width 20 height 20
